Goal: Share content: Share content

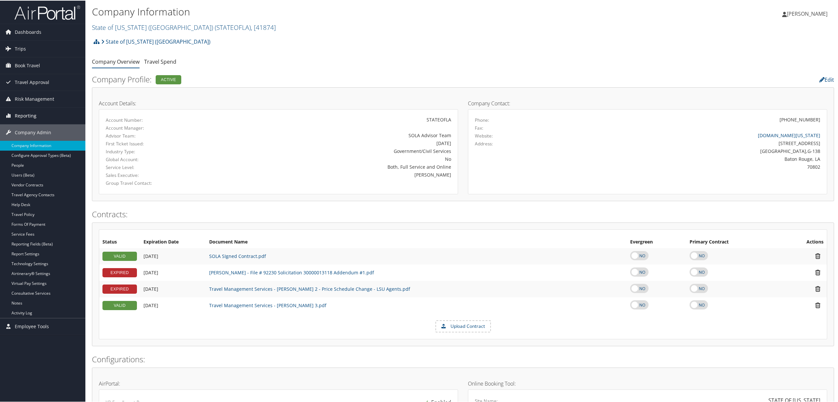
click at [26, 110] on span "Reporting" at bounding box center [26, 115] width 22 height 16
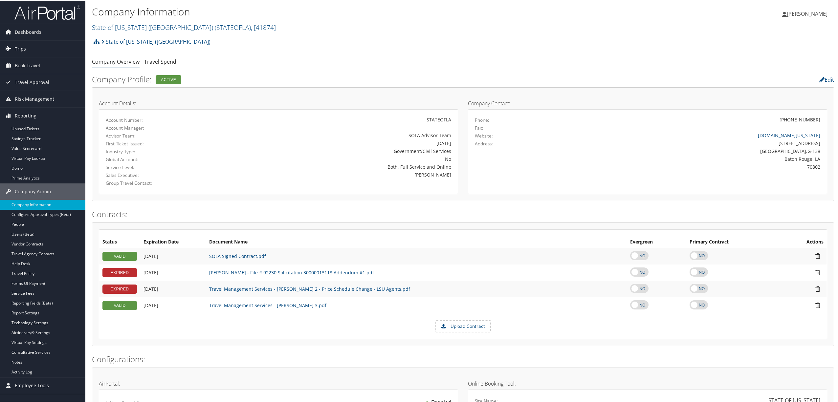
click at [23, 46] on span "Trips" at bounding box center [20, 48] width 11 height 16
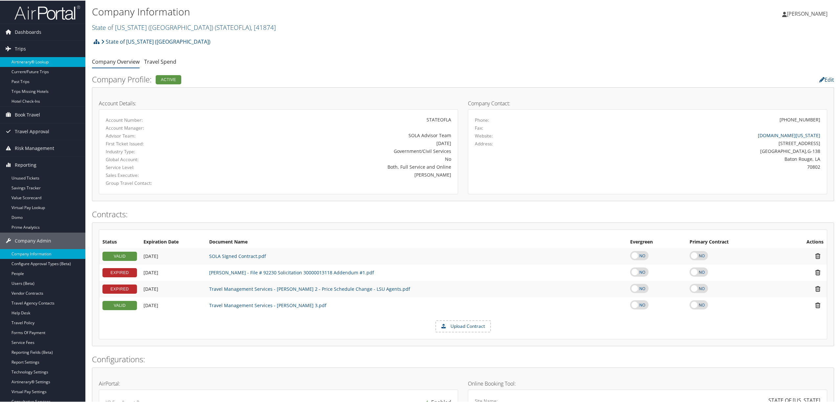
click at [28, 59] on link "Airtinerary® Lookup" at bounding box center [42, 61] width 85 height 10
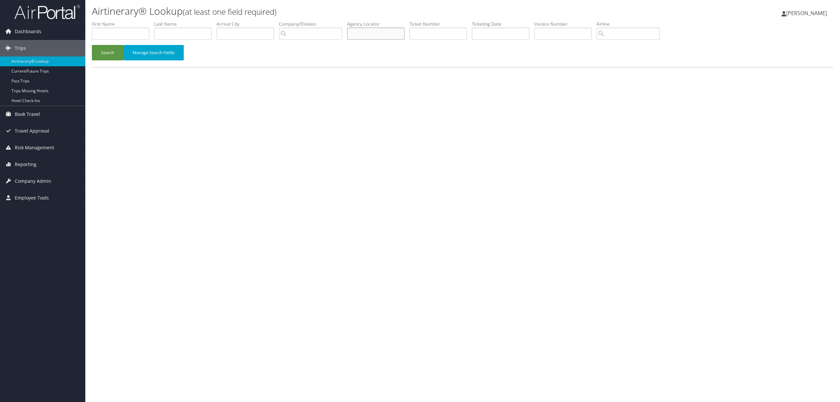
click at [402, 37] on input "text" at bounding box center [375, 34] width 57 height 12
click at [98, 54] on button "Search" at bounding box center [108, 52] width 32 height 15
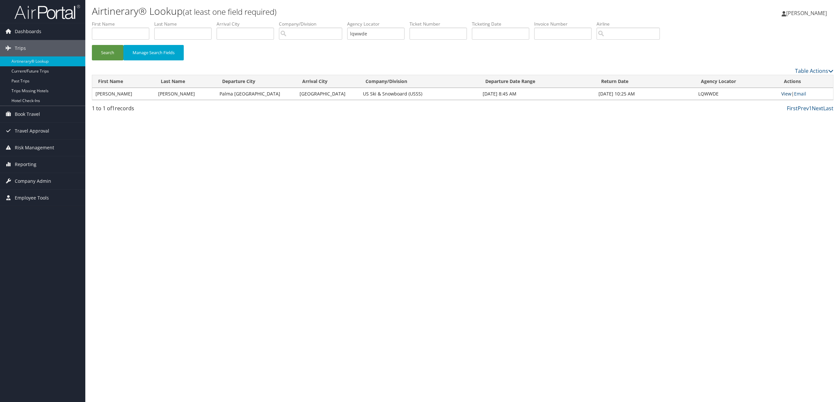
click at [783, 92] on link "View" at bounding box center [787, 94] width 10 height 6
drag, startPoint x: 372, startPoint y: 29, endPoint x: 254, endPoint y: 34, distance: 118.0
click at [254, 21] on ul "First Name Last Name Departure City Arrival City Company/Division Airport/City …" at bounding box center [463, 21] width 742 height 0
type input "cv281l"
click at [92, 45] on button "Search" at bounding box center [108, 52] width 32 height 15
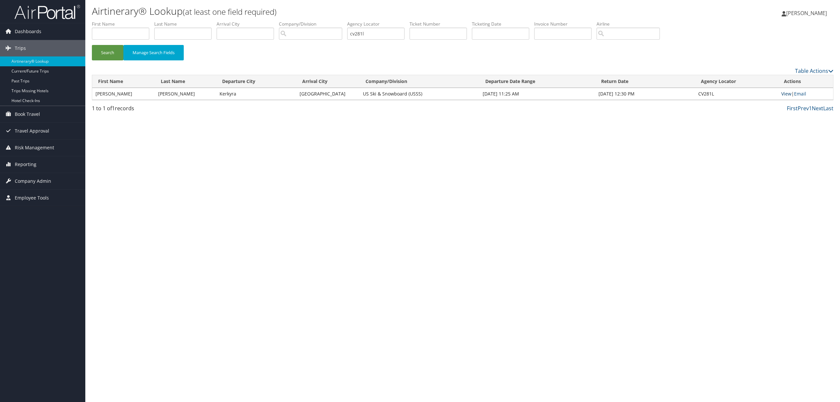
click at [785, 92] on link "View" at bounding box center [787, 94] width 10 height 6
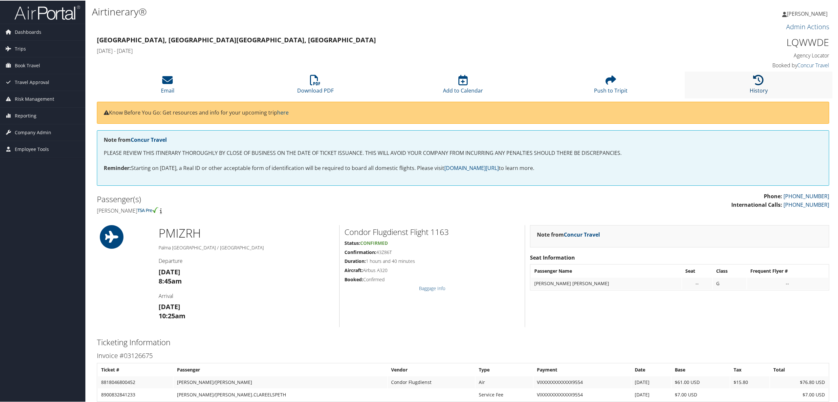
click at [758, 81] on icon at bounding box center [758, 79] width 11 height 11
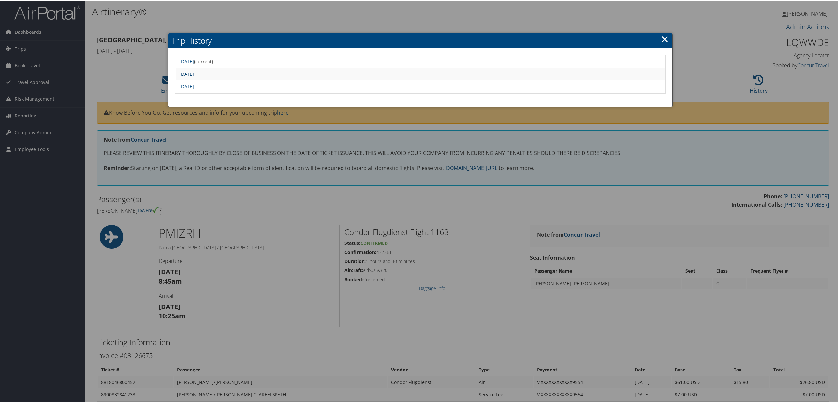
click at [194, 74] on link "Fri Jul 14 09:02:17 MDT 2023" at bounding box center [186, 73] width 15 height 6
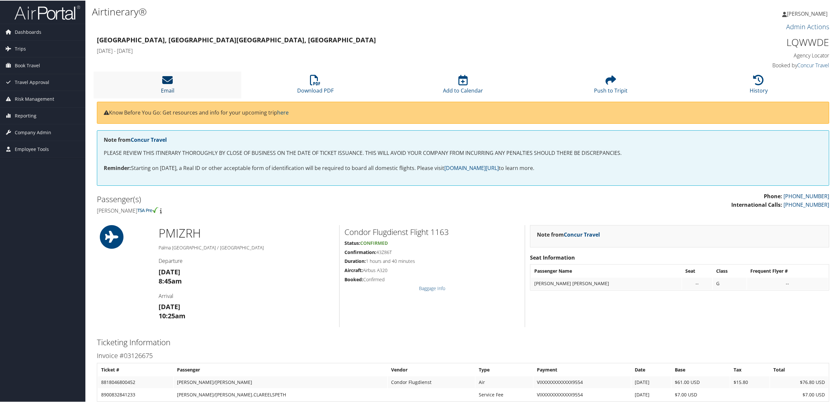
click at [166, 88] on link "Email" at bounding box center [167, 86] width 13 height 16
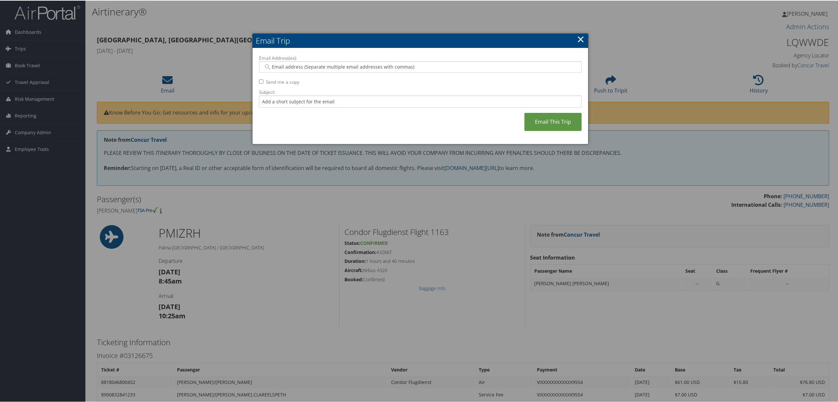
click at [297, 66] on input "Email Address(es):" at bounding box center [419, 66] width 313 height 7
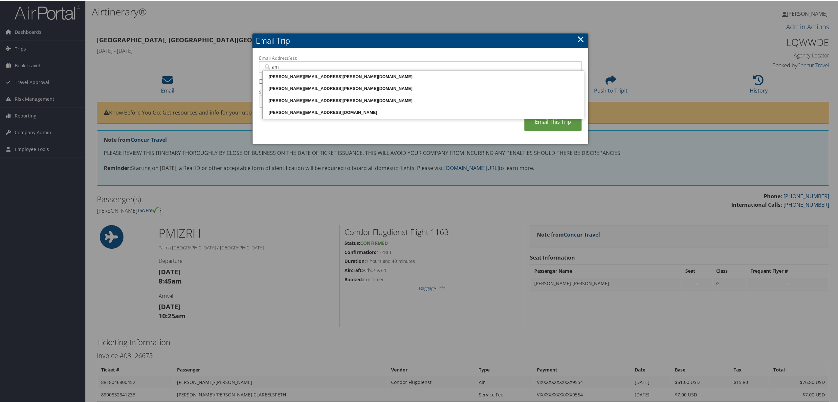
type input "a"
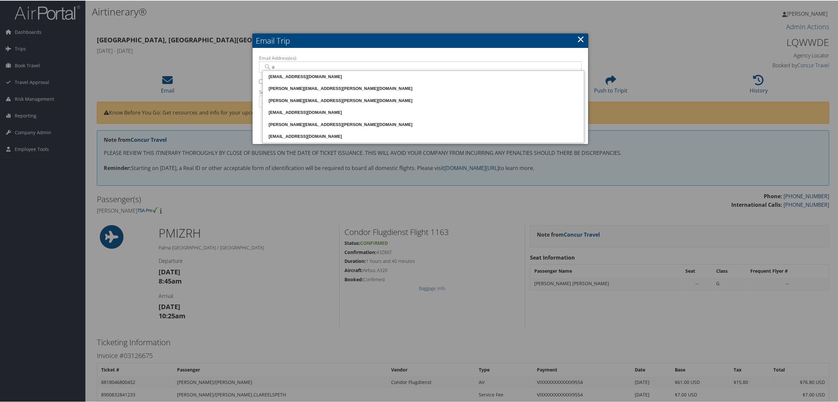
paste input "[EMAIL_ADDRESS][DOMAIN_NAME]"
type input "[PERSON_NAME][EMAIL_ADDRESS][DOMAIN_NAME]"
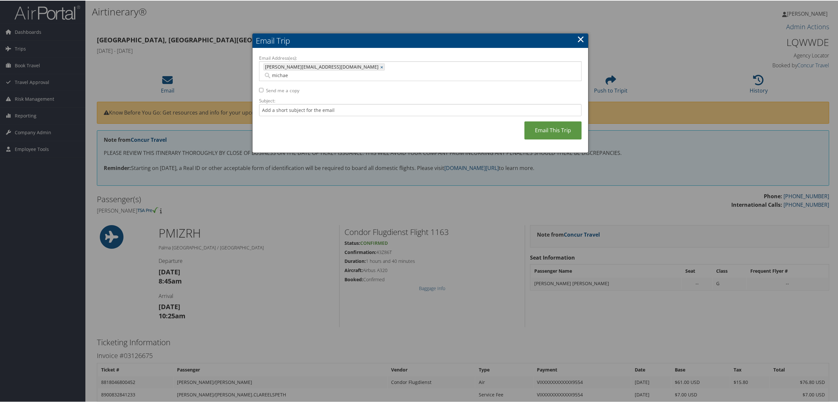
type input "[PERSON_NAME]"
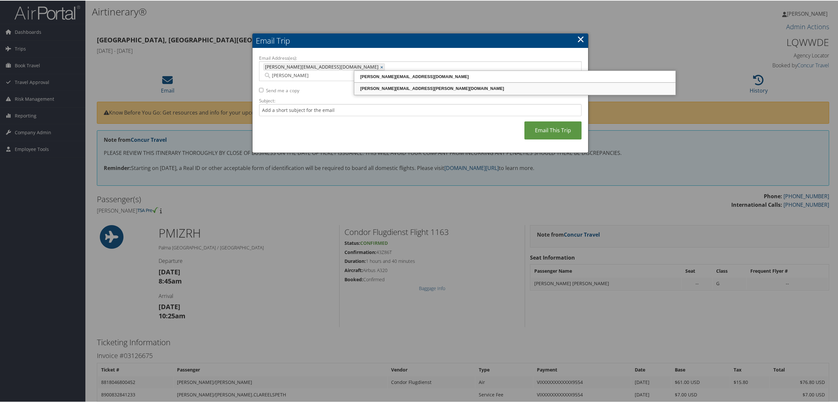
click at [368, 90] on div "[PERSON_NAME][EMAIL_ADDRESS][PERSON_NAME][DOMAIN_NAME]" at bounding box center [514, 88] width 319 height 7
type input "ammon.wall@usskiandsnowboard.org, michael.sitton@usskiandsnowboard.org"
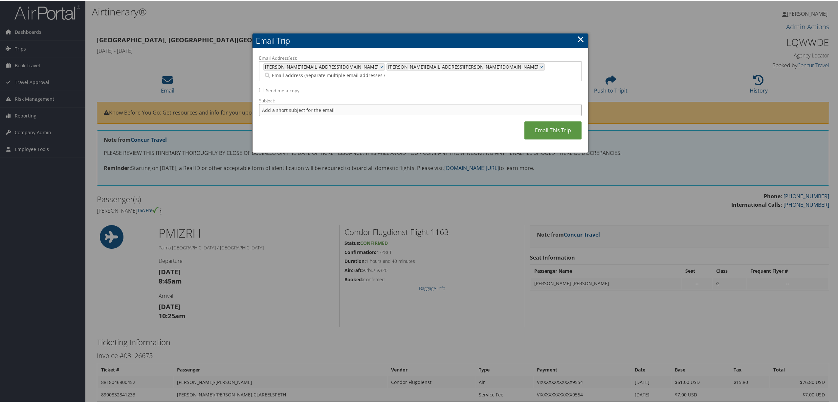
click at [278, 103] on input "Subject:" at bounding box center [420, 109] width 322 height 12
type input "Sophie Condor Air - just in case you need this one too."
click at [543, 121] on link "Email This Trip" at bounding box center [552, 130] width 57 height 18
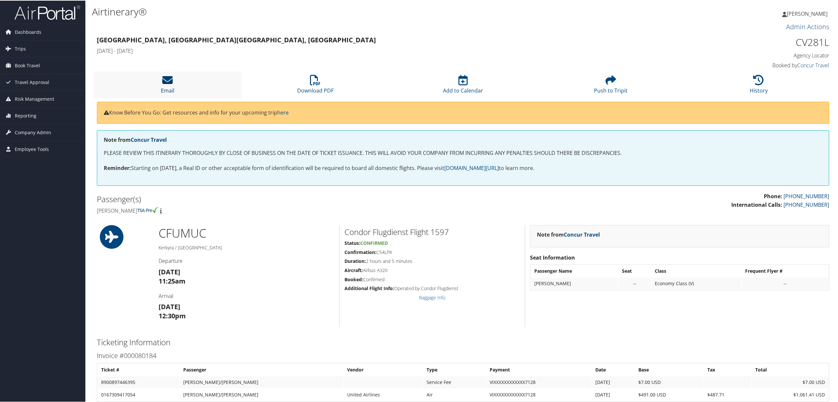
click at [170, 83] on icon at bounding box center [167, 79] width 11 height 11
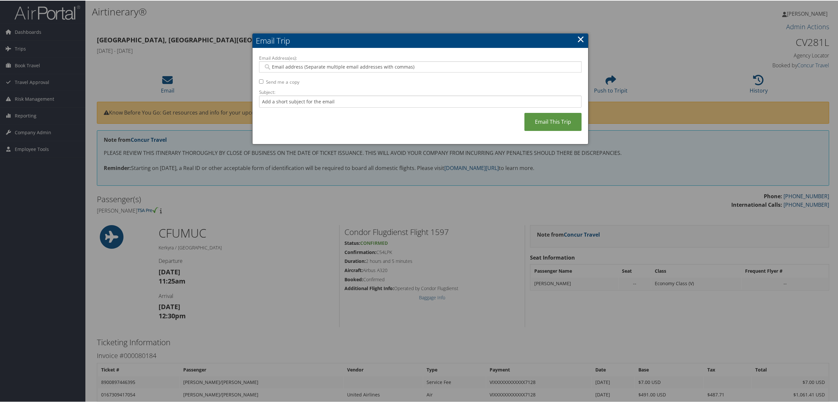
click at [389, 62] on div at bounding box center [420, 66] width 322 height 11
type input "[PERSON_NAME]"
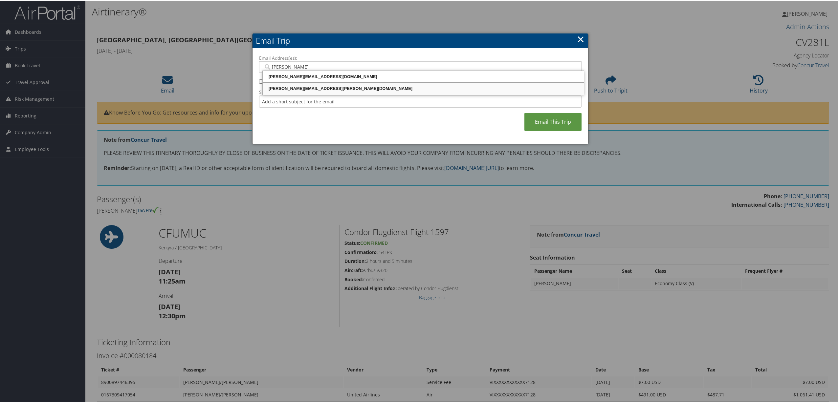
click at [395, 88] on div "[PERSON_NAME][EMAIL_ADDRESS][PERSON_NAME][DOMAIN_NAME]" at bounding box center [423, 88] width 319 height 7
type input "[PERSON_NAME][EMAIL_ADDRESS][PERSON_NAME][DOMAIN_NAME]"
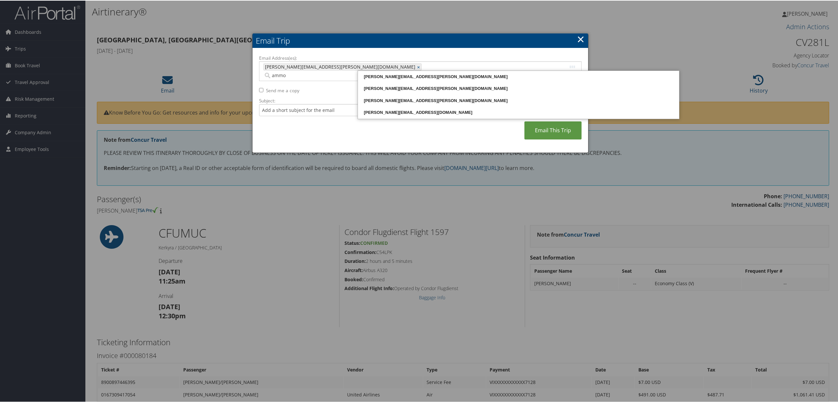
type input "[PERSON_NAME]"
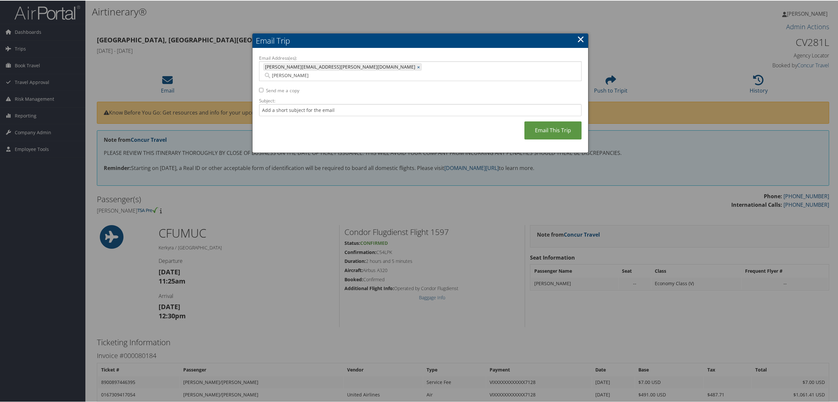
drag, startPoint x: 391, startPoint y: 65, endPoint x: 366, endPoint y: 68, distance: 25.2
click at [366, 72] on input "[PERSON_NAME]" at bounding box center [371, 75] width 217 height 7
type input "a"
paste input "[EMAIL_ADDRESS][DOMAIN_NAME]"
type input "[PERSON_NAME][EMAIL_ADDRESS][DOMAIN_NAME]"
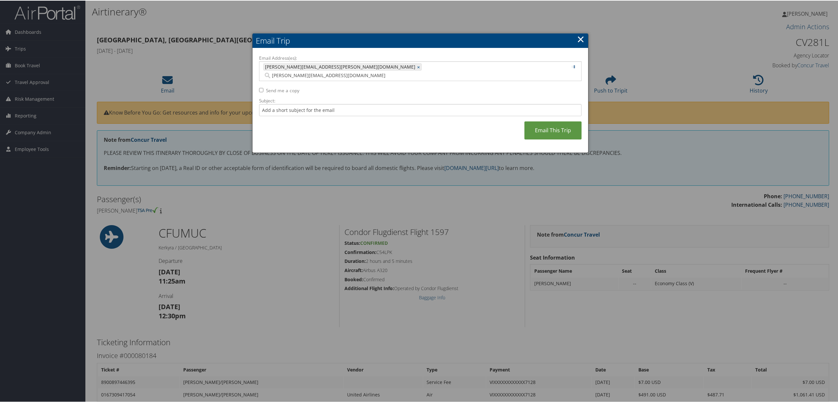
type input "[PERSON_NAME][EMAIL_ADDRESS][PERSON_NAME][DOMAIN_NAME], [PERSON_NAME][DOMAIN_NA…"
click at [283, 103] on input "Subject:" at bounding box center [420, 109] width 322 height 12
type input "[PERSON_NAME]"
click at [556, 124] on link "Email This Trip" at bounding box center [552, 130] width 57 height 18
